Goal: Information Seeking & Learning: Learn about a topic

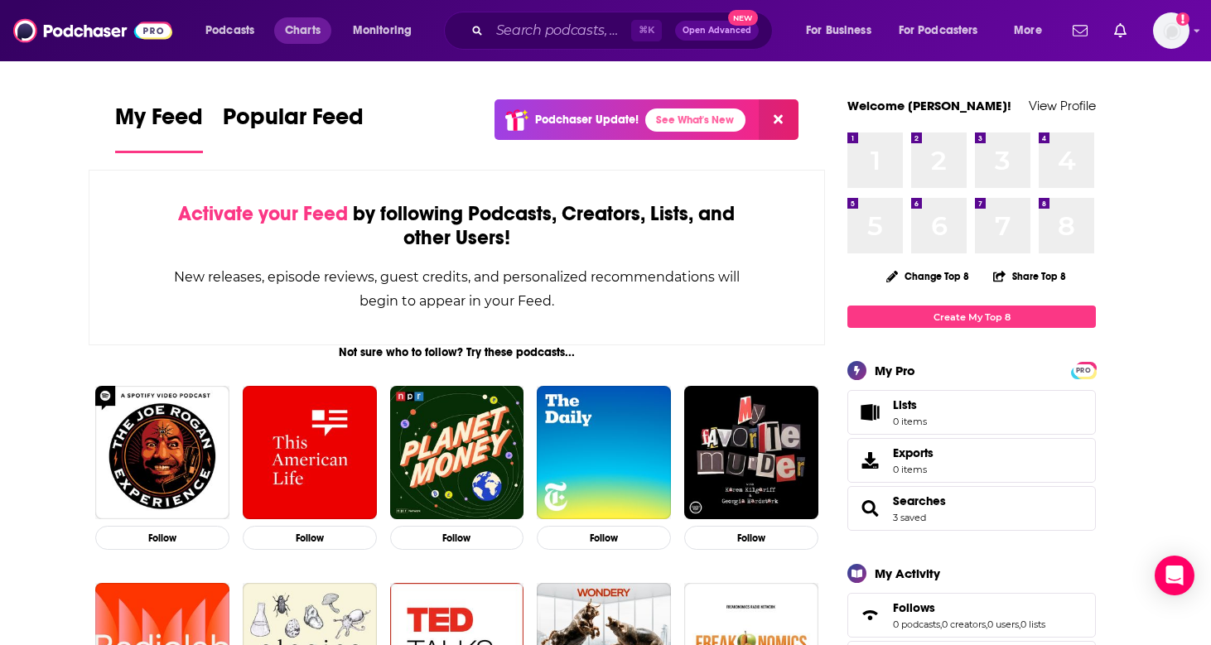
click at [306, 32] on span "Charts" at bounding box center [303, 30] width 36 height 23
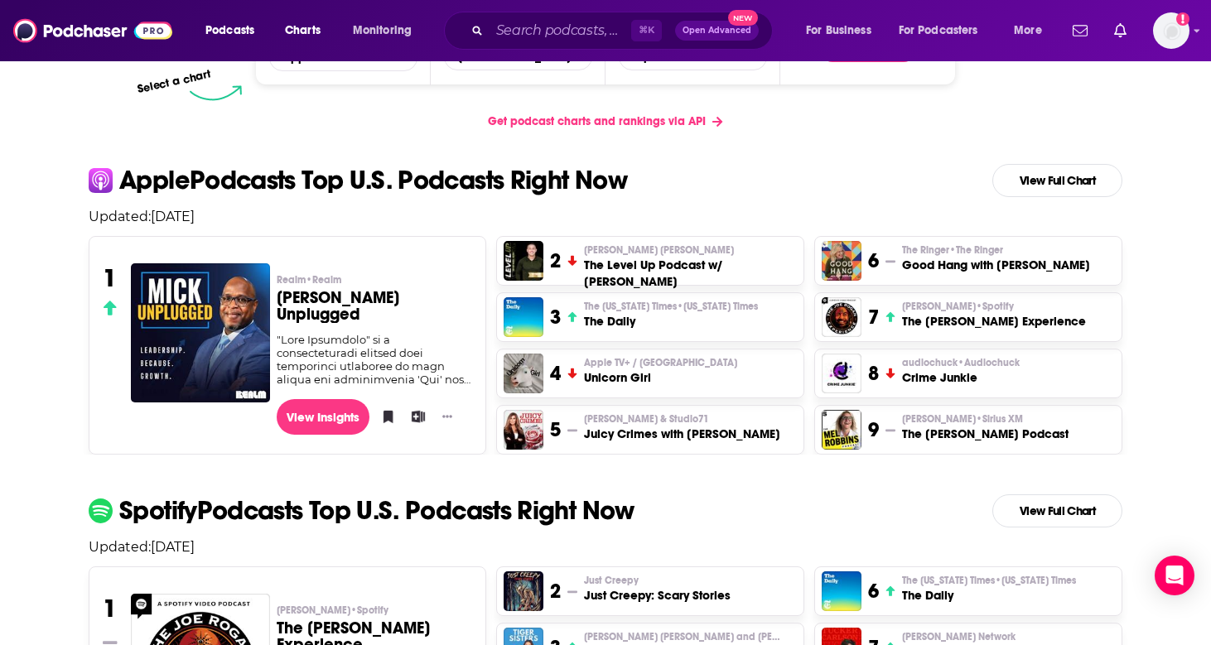
scroll to position [302, 0]
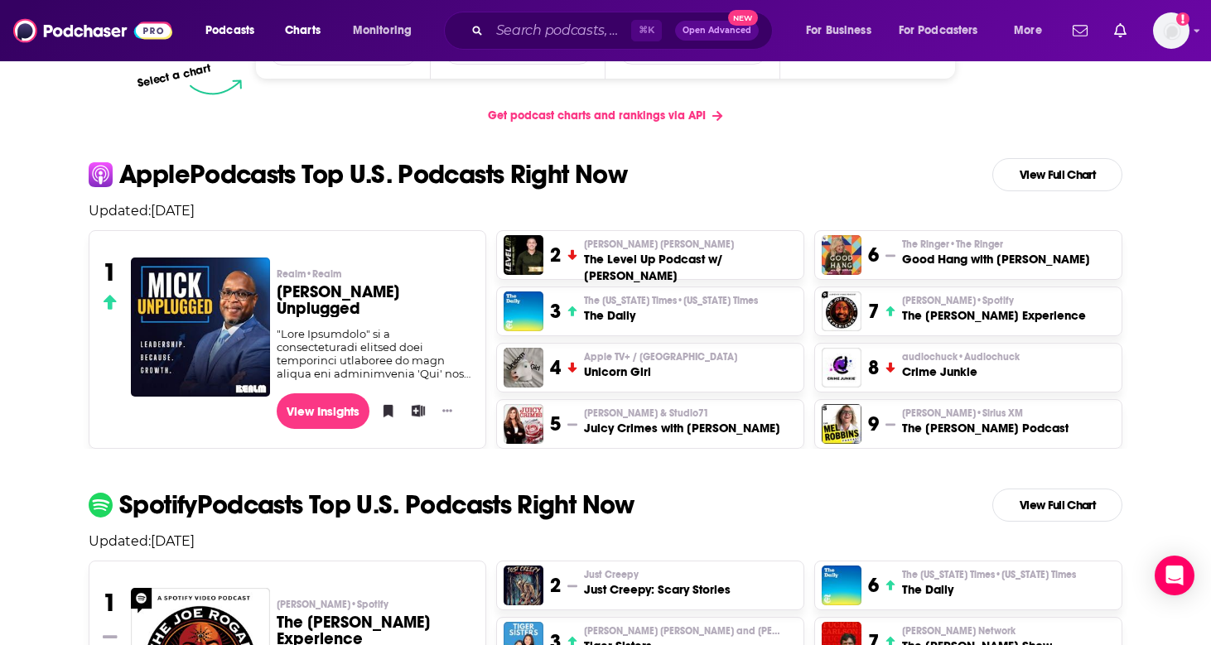
click at [671, 248] on p "[PERSON_NAME] [PERSON_NAME]" at bounding box center [690, 244] width 213 height 13
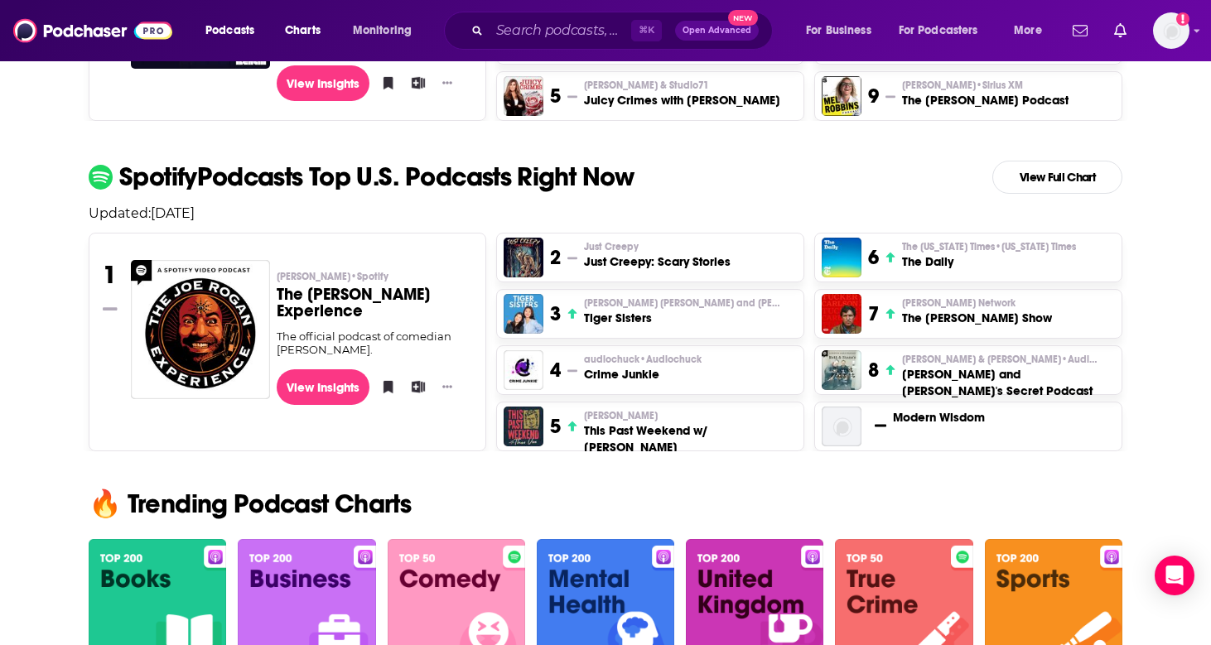
scroll to position [635, 0]
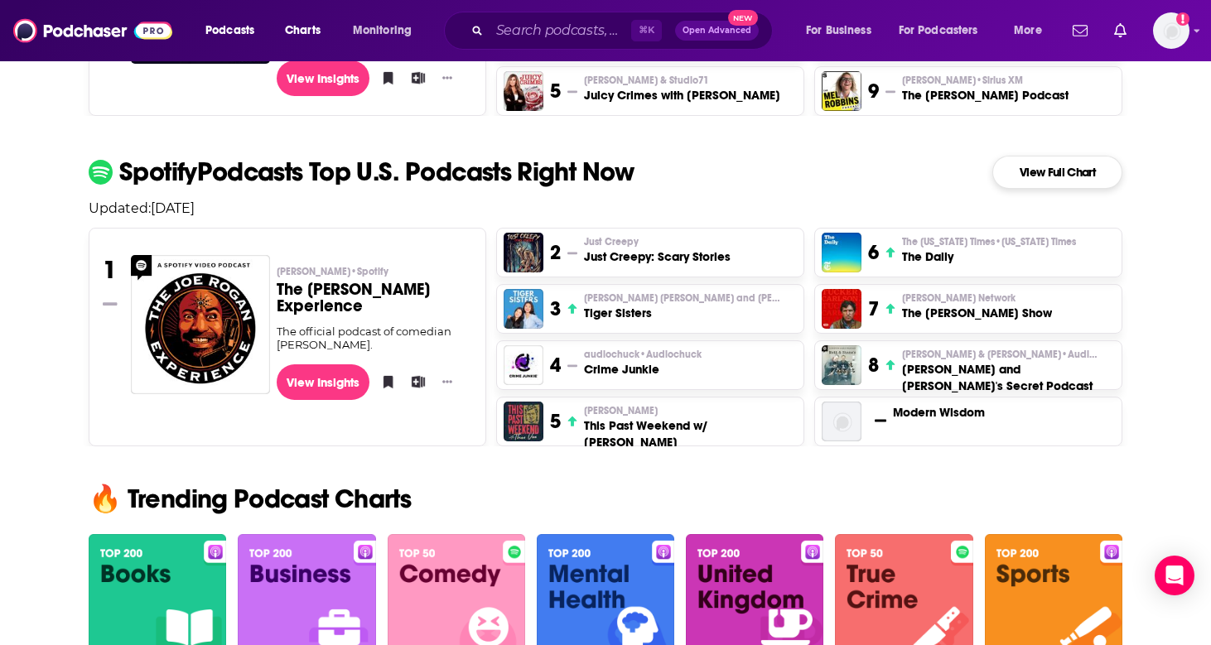
click at [1048, 167] on link "View Full Chart" at bounding box center [1057, 172] width 130 height 33
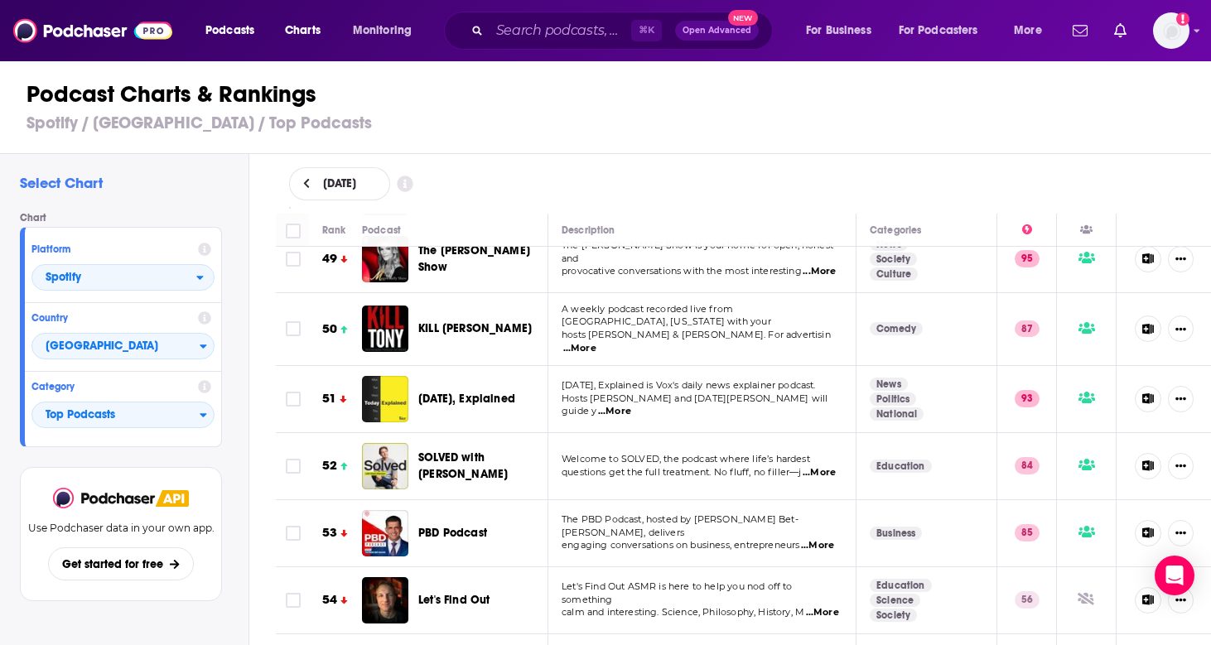
scroll to position [0, 2]
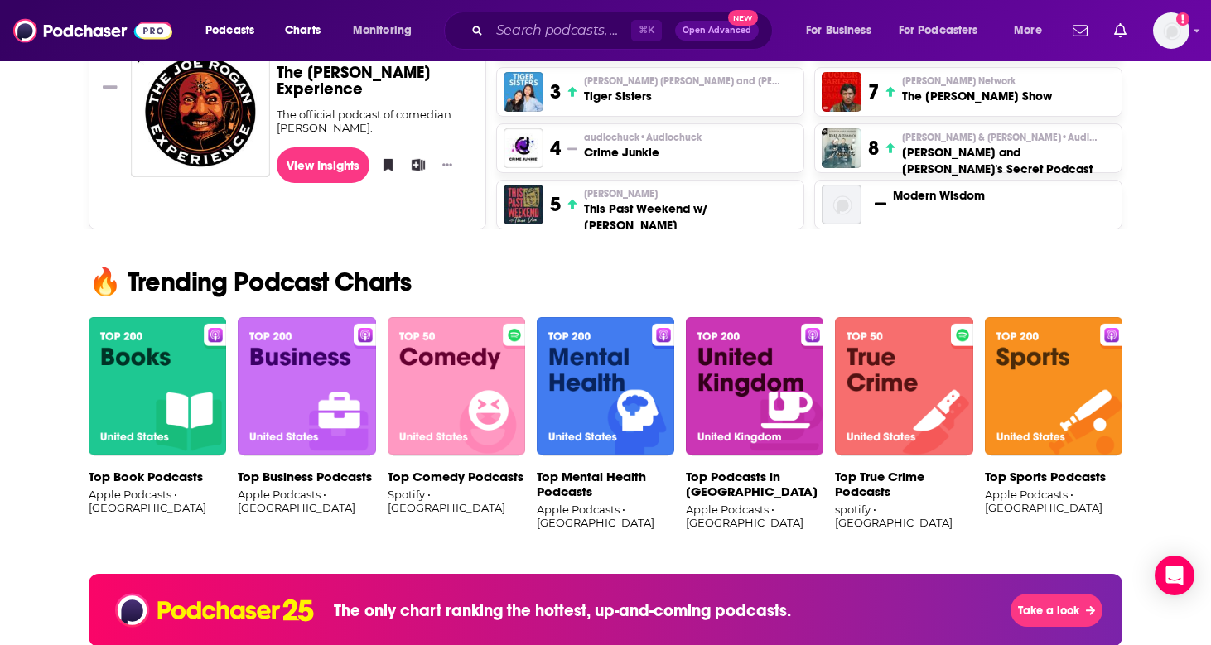
scroll to position [849, 0]
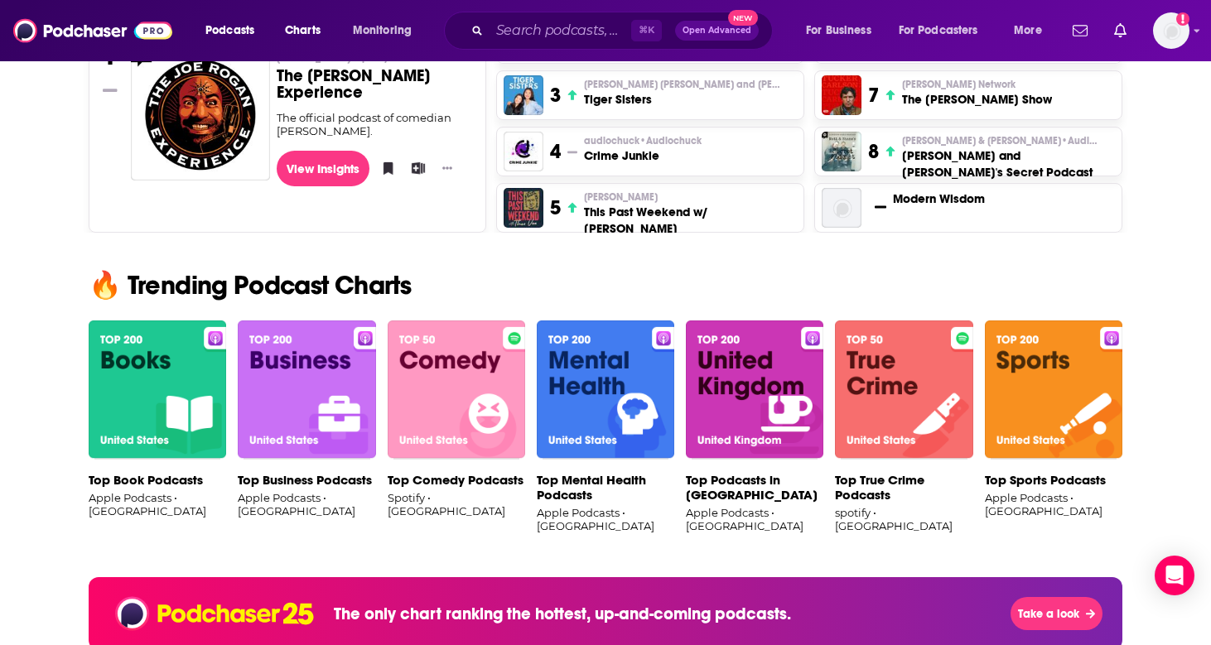
click at [613, 402] on img at bounding box center [605, 389] width 137 height 139
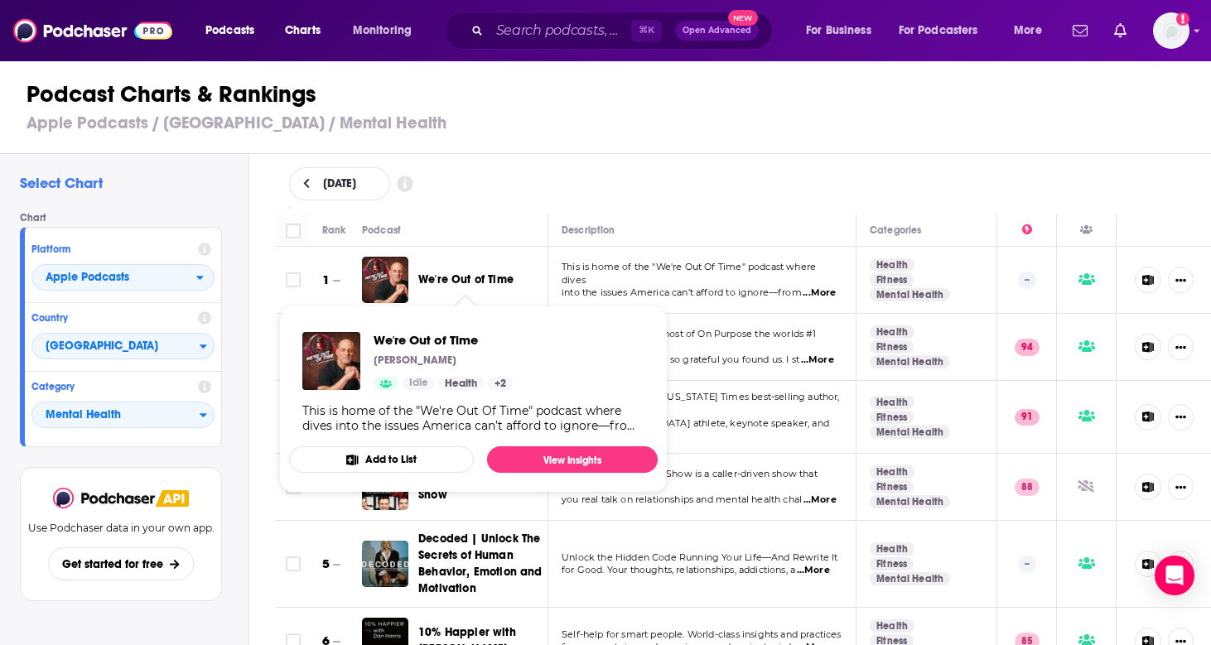
click at [463, 277] on span "We're Out of Time" at bounding box center [465, 279] width 95 height 14
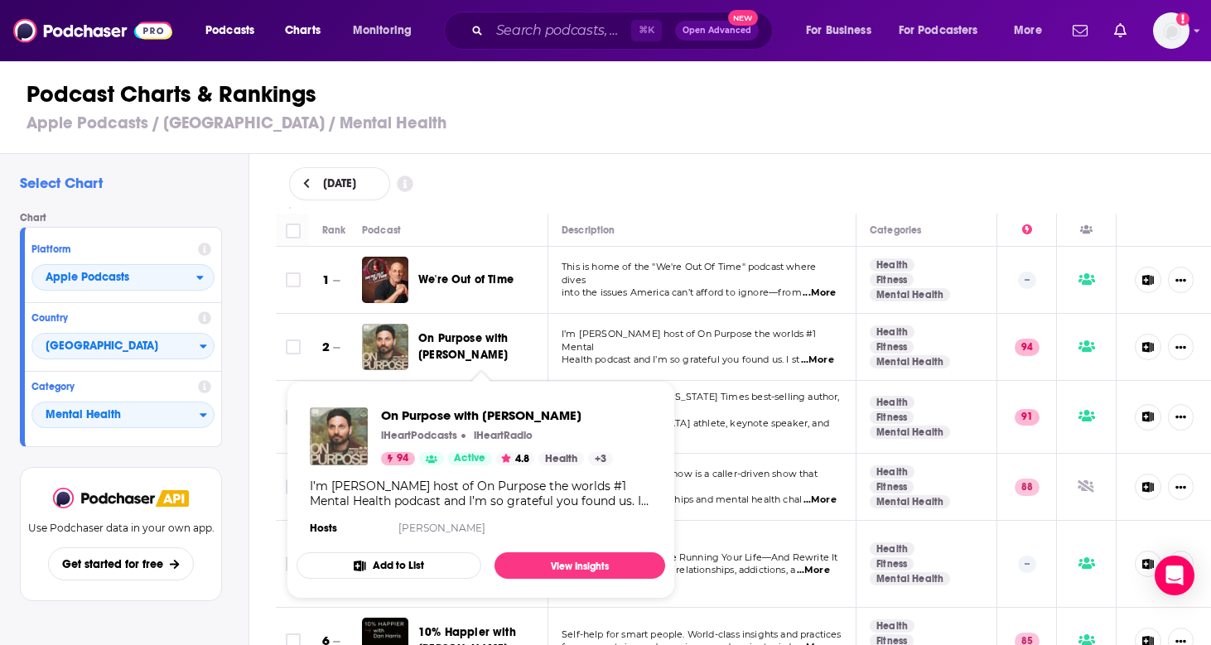
click at [493, 339] on span "On Purpose with [PERSON_NAME]" at bounding box center [463, 346] width 90 height 31
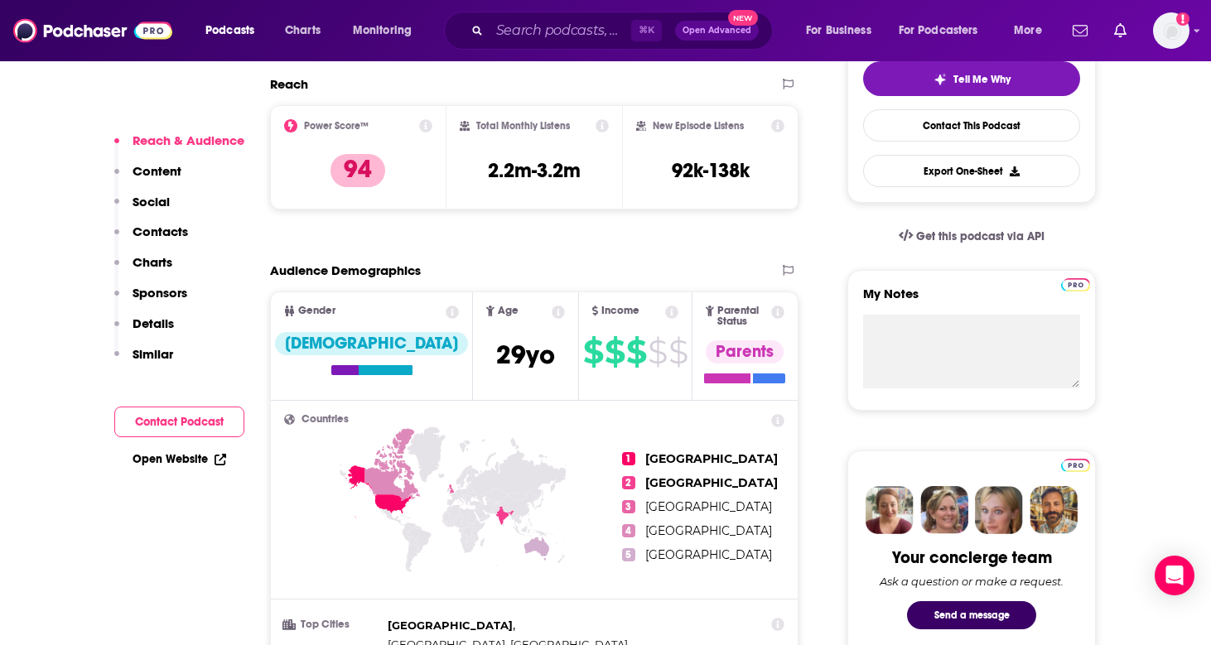
scroll to position [403, 0]
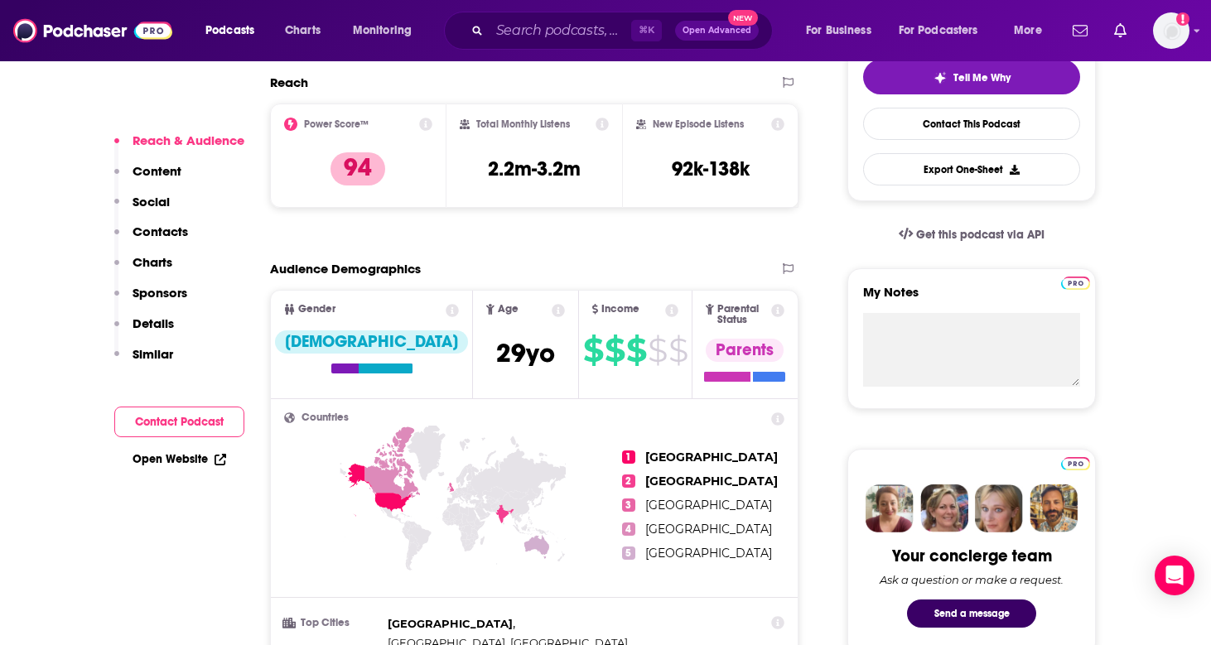
click at [146, 322] on p "Details" at bounding box center [152, 323] width 41 height 16
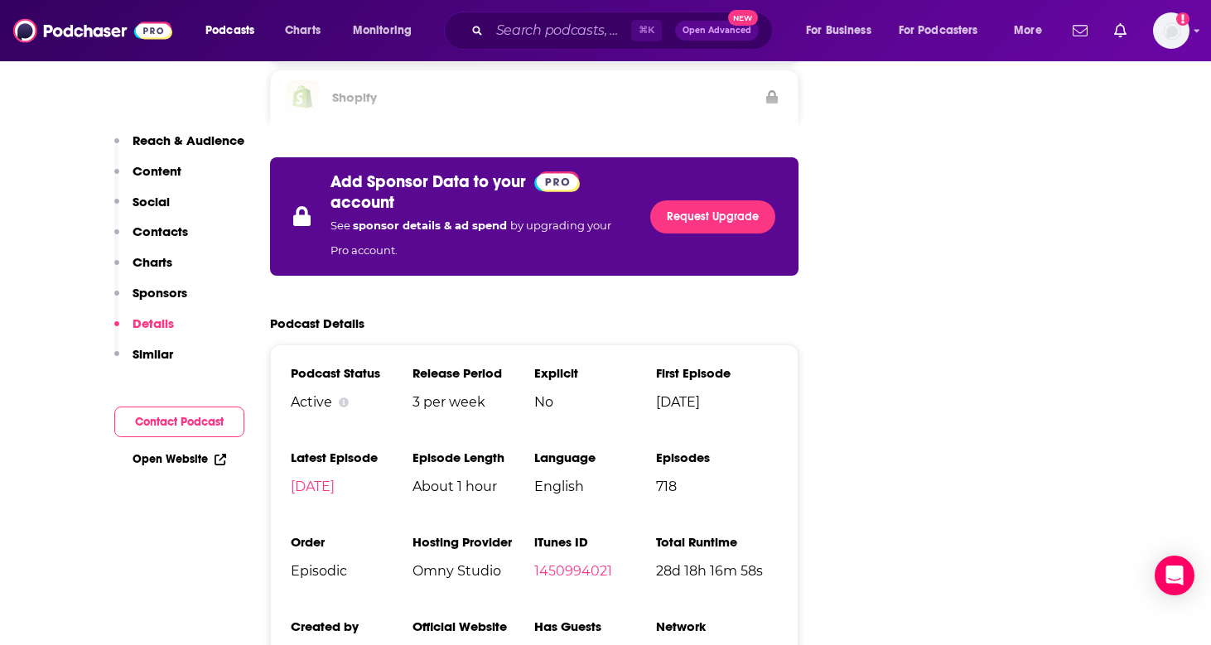
click at [153, 168] on p "Content" at bounding box center [156, 171] width 49 height 16
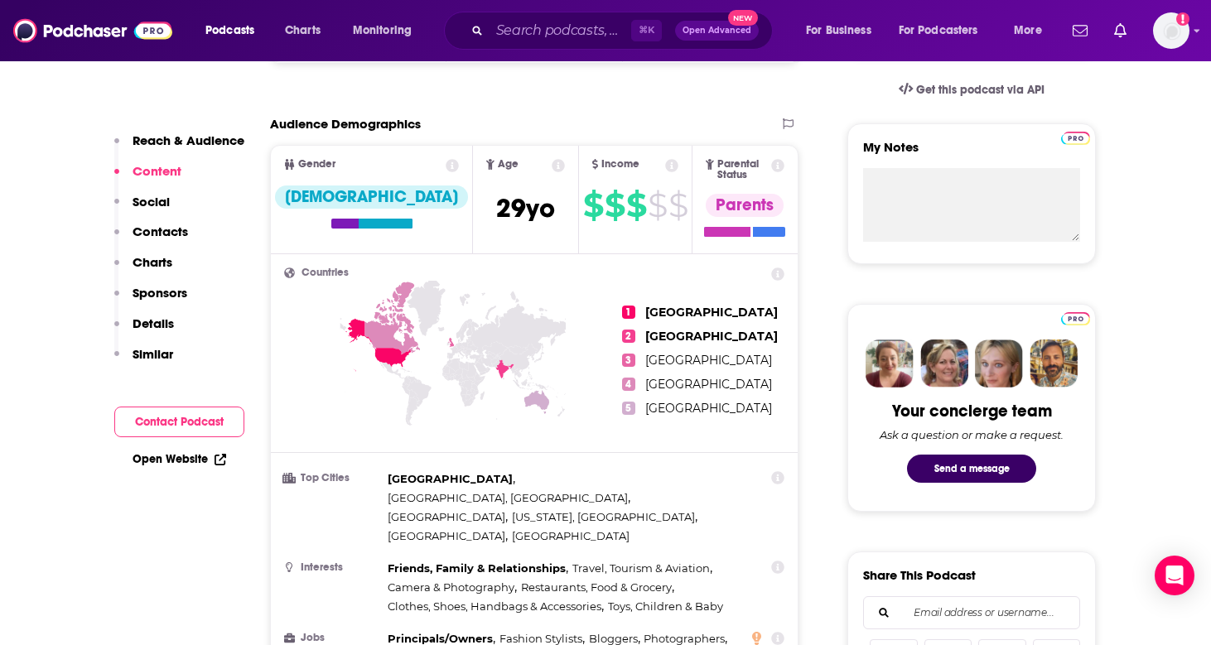
scroll to position [493, 0]
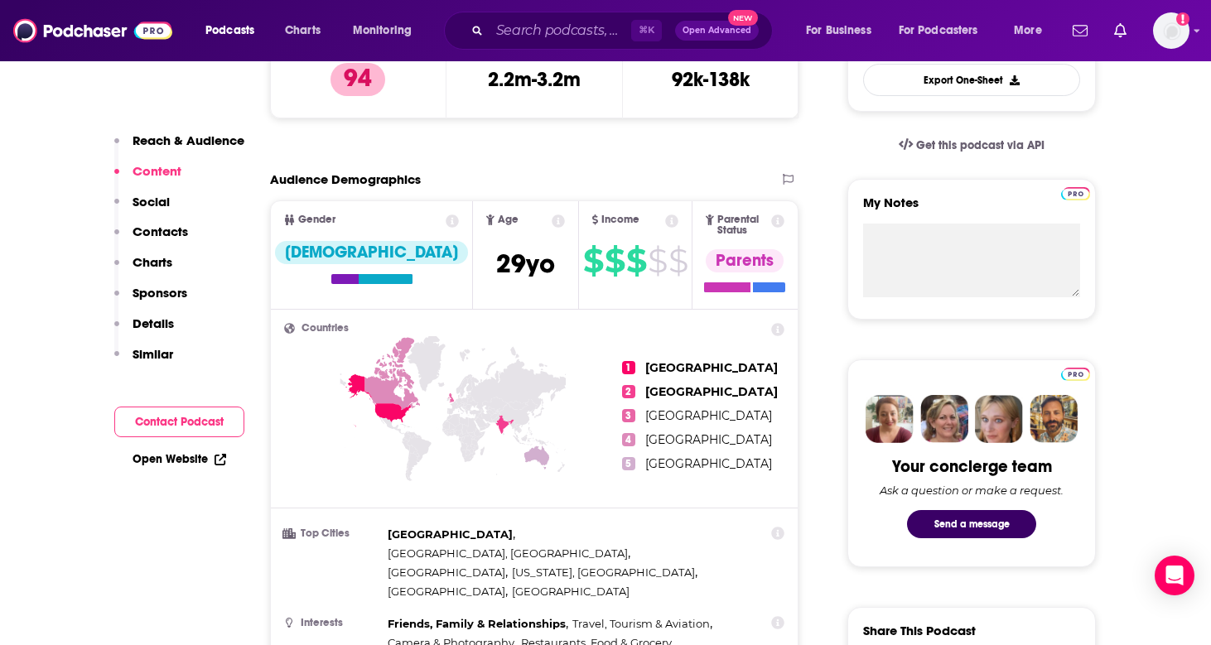
click at [155, 260] on p "Charts" at bounding box center [152, 262] width 40 height 16
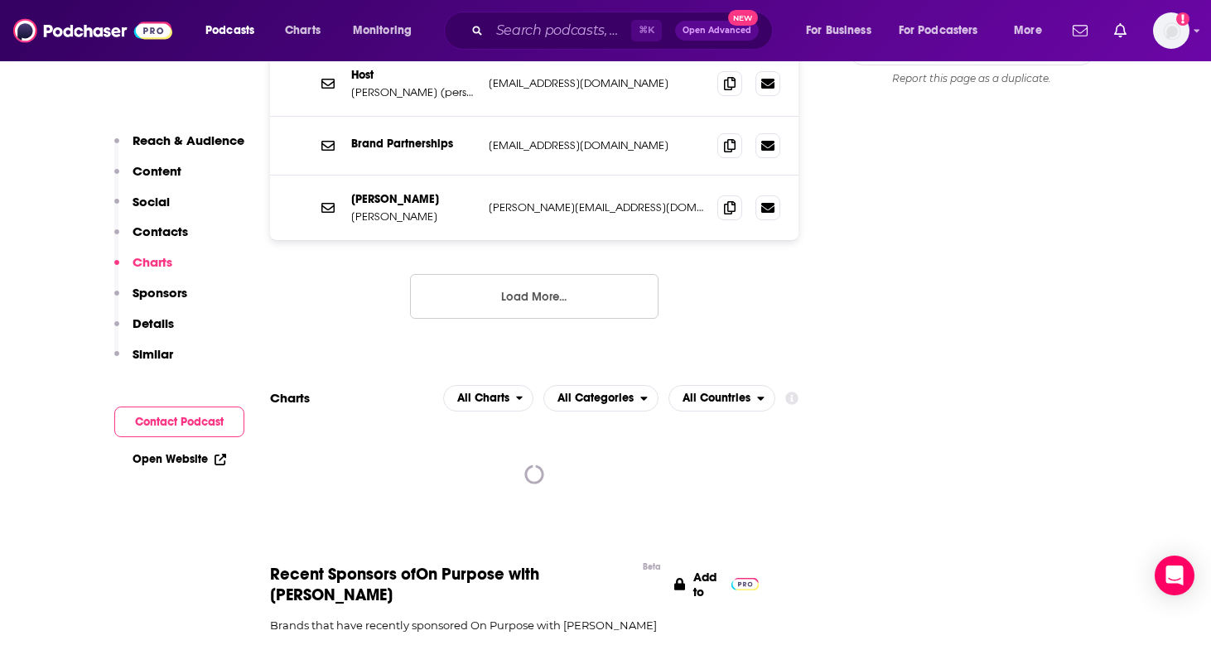
scroll to position [1930, 0]
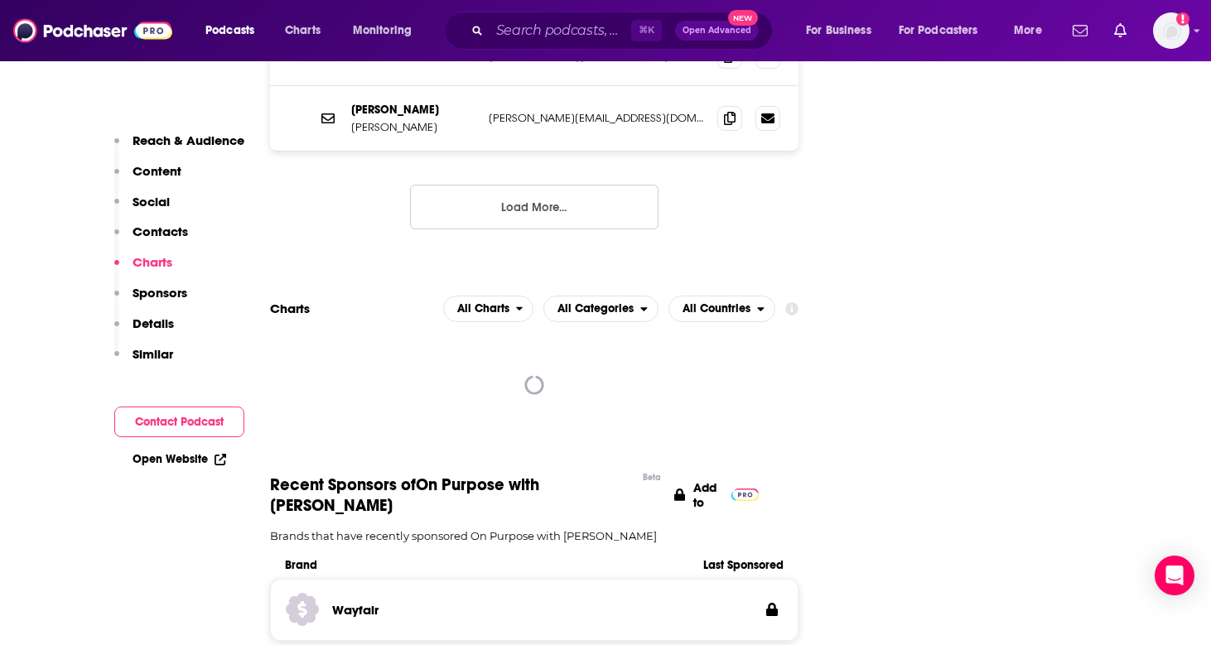
click at [151, 231] on p "Contacts" at bounding box center [159, 232] width 55 height 16
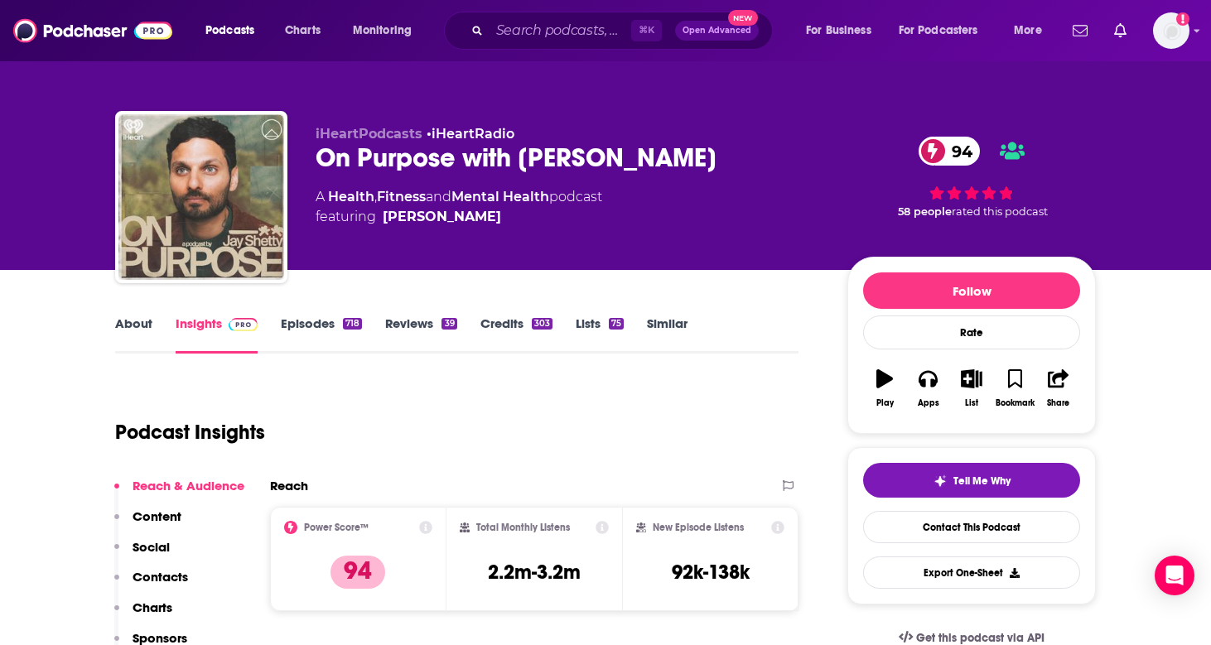
scroll to position [0, 0]
click at [508, 320] on link "Credits 303" at bounding box center [516, 334] width 72 height 38
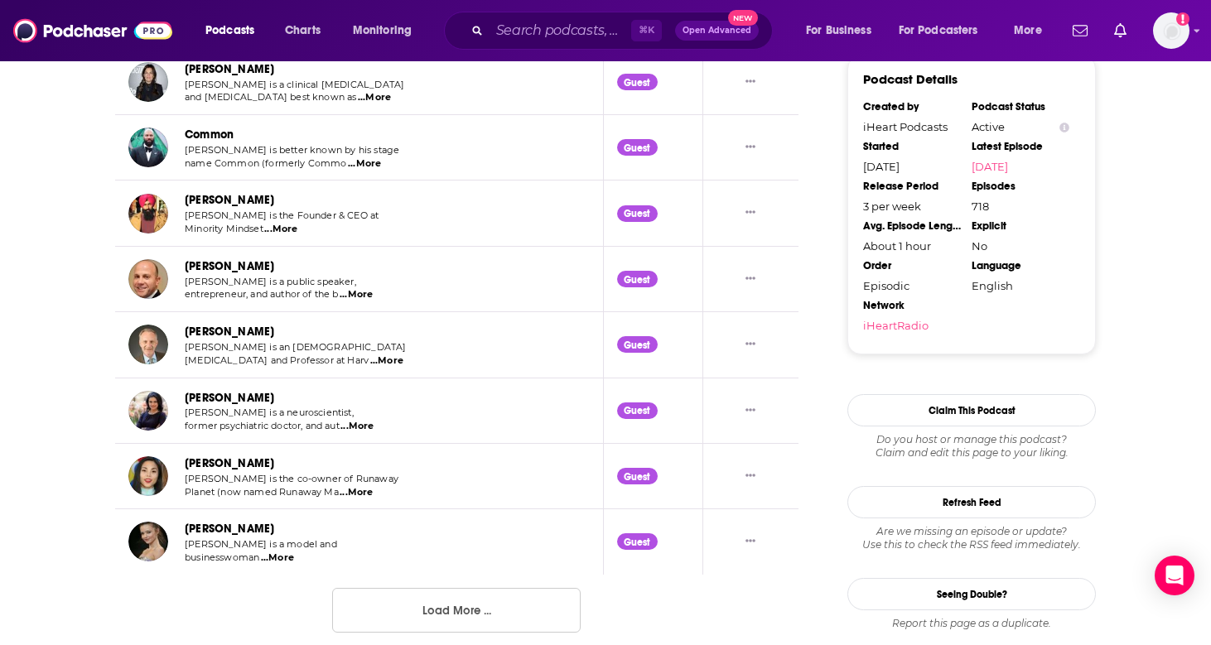
scroll to position [1634, 0]
click at [498, 589] on button "Load More ..." at bounding box center [456, 611] width 248 height 45
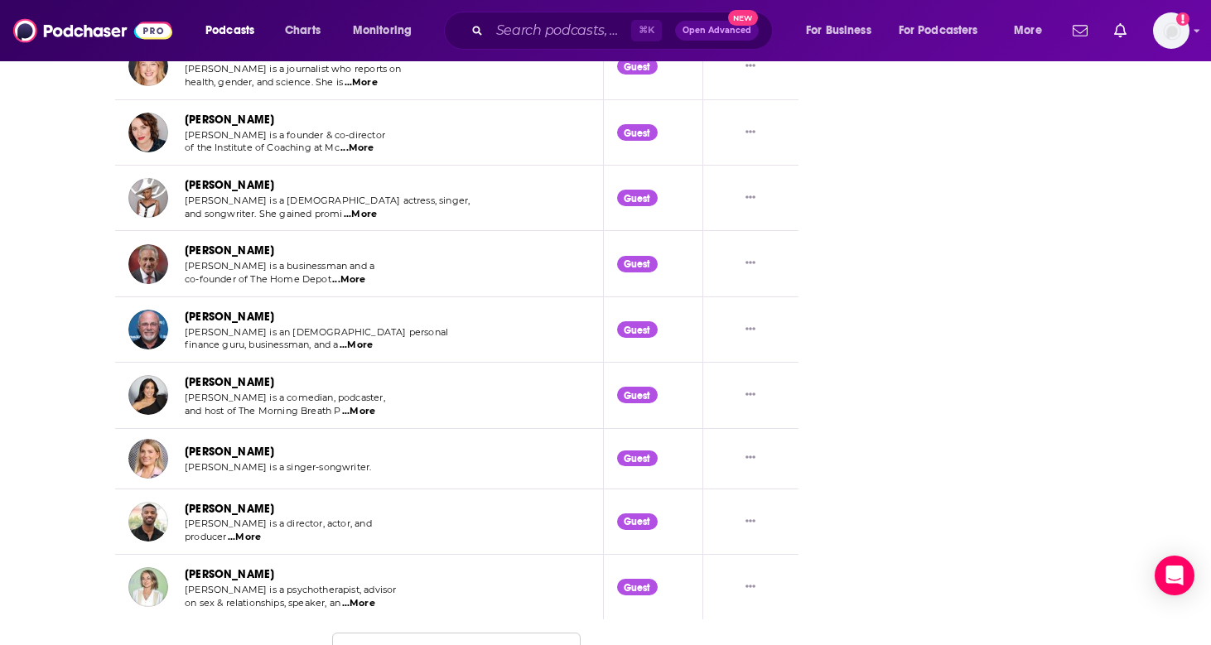
scroll to position [3221, 0]
click at [436, 633] on button "Load More ..." at bounding box center [456, 655] width 248 height 45
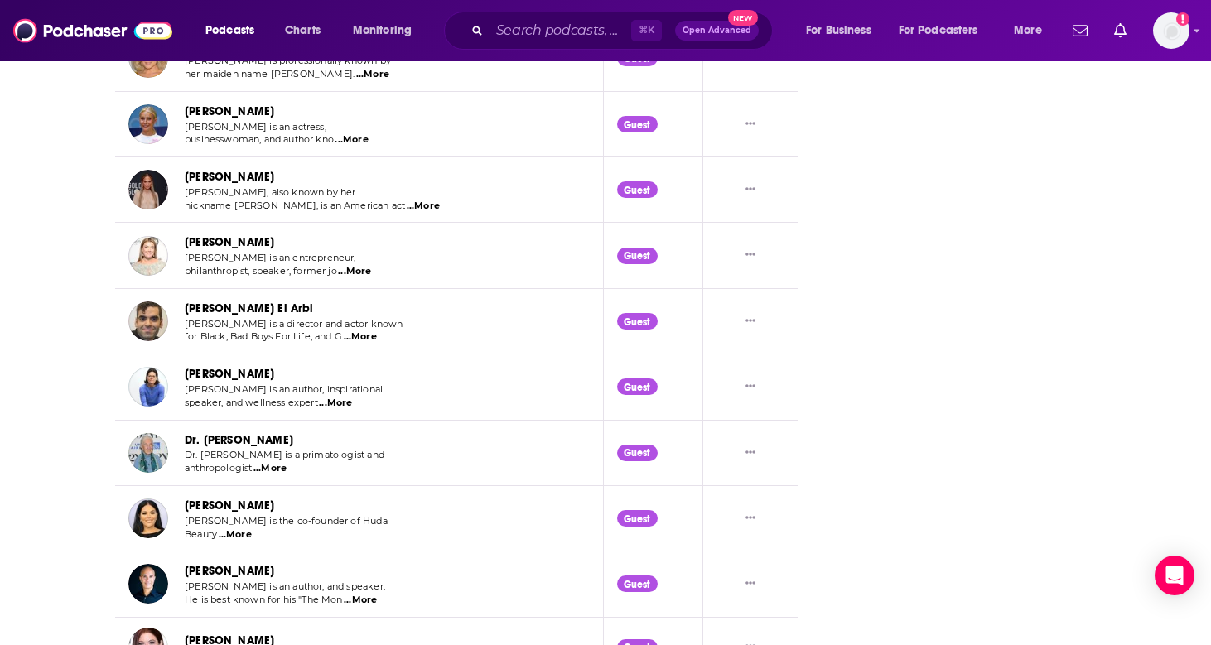
scroll to position [4342, 0]
